Goal: Task Accomplishment & Management: Complete application form

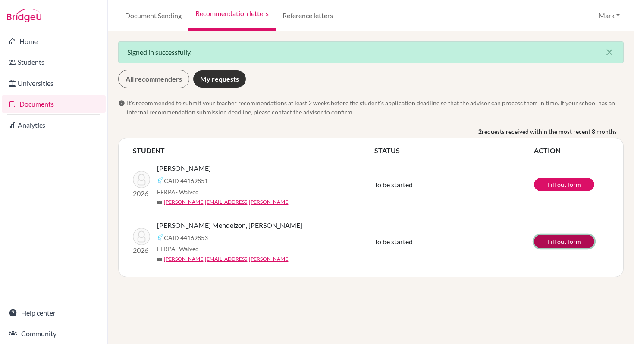
click at [557, 245] on link "Fill out form" at bounding box center [564, 241] width 60 height 13
click at [575, 245] on link "Fill out form" at bounding box center [564, 241] width 60 height 13
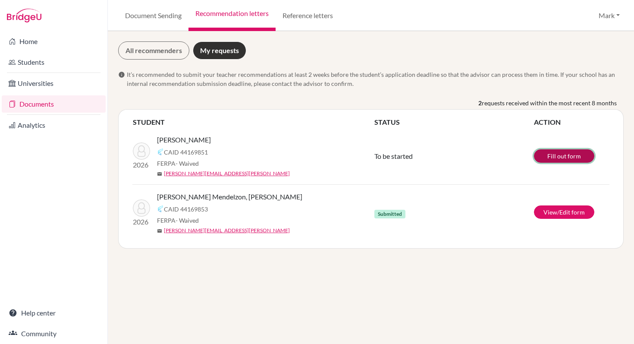
click at [564, 157] on link "Fill out form" at bounding box center [564, 155] width 60 height 13
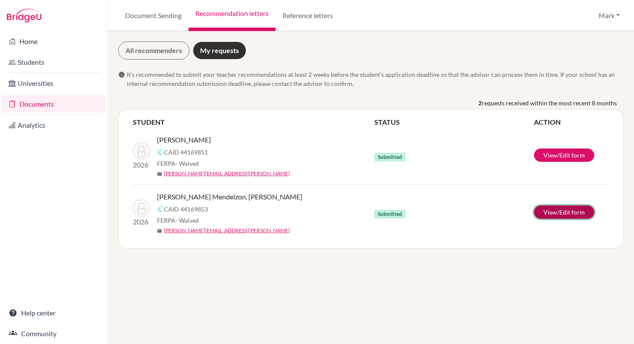
click at [572, 213] on link "View/Edit form" at bounding box center [564, 211] width 60 height 13
click at [41, 166] on div "Home Students Universities Documents Analytics Help center Community" at bounding box center [53, 187] width 107 height 313
